Goal: Information Seeking & Learning: Learn about a topic

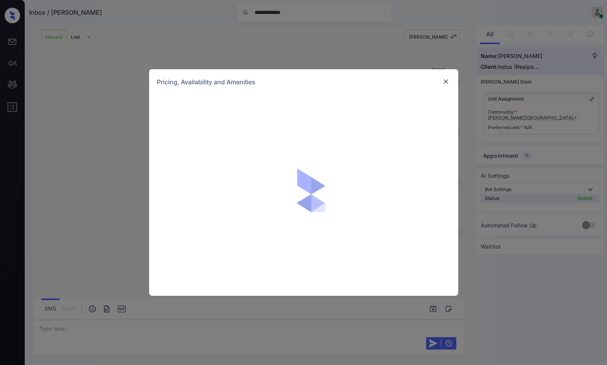
scroll to position [179, 0]
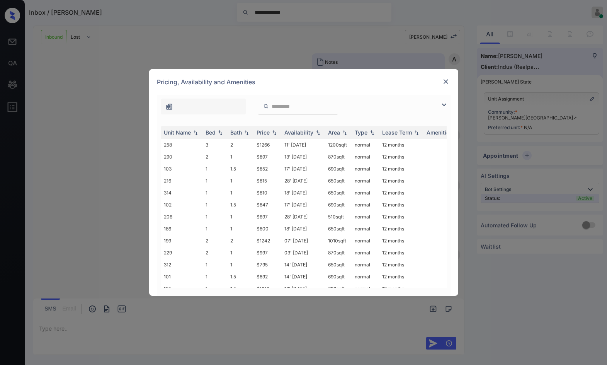
click at [441, 101] on img at bounding box center [443, 104] width 9 height 9
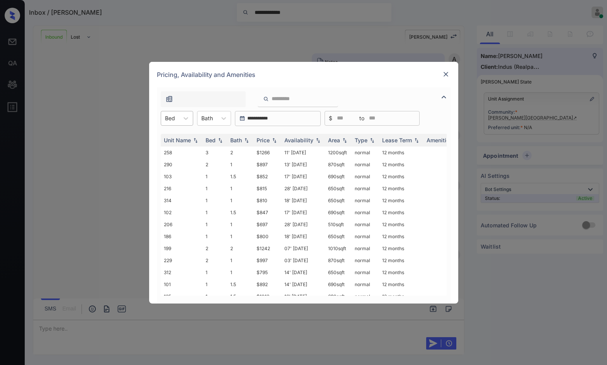
click at [171, 114] on div at bounding box center [170, 118] width 10 height 8
click at [173, 135] on div "1" at bounding box center [177, 137] width 32 height 14
click at [273, 140] on img at bounding box center [274, 139] width 8 height 5
click at [273, 140] on img at bounding box center [274, 140] width 8 height 6
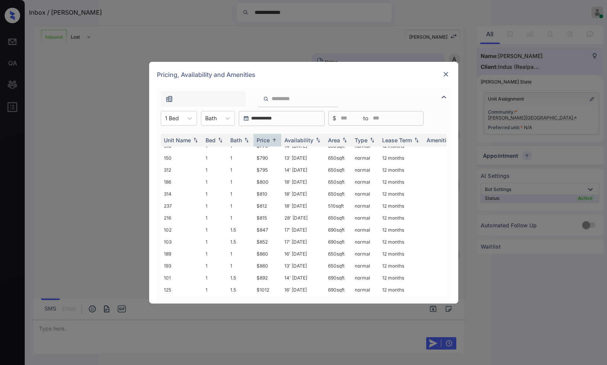
scroll to position [0, 0]
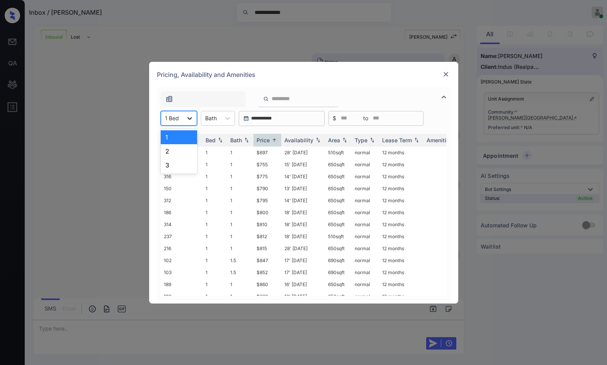
click at [187, 111] on div at bounding box center [190, 118] width 14 height 14
click at [171, 156] on div "2" at bounding box center [179, 151] width 36 height 14
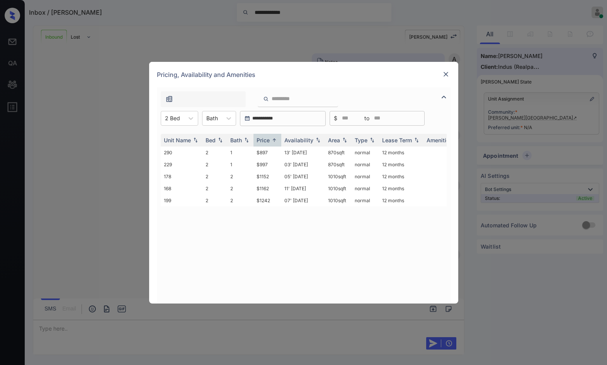
click at [502, 115] on div "**********" at bounding box center [303, 182] width 607 height 365
click at [444, 75] on img at bounding box center [446, 74] width 8 height 8
